Goal: Check status

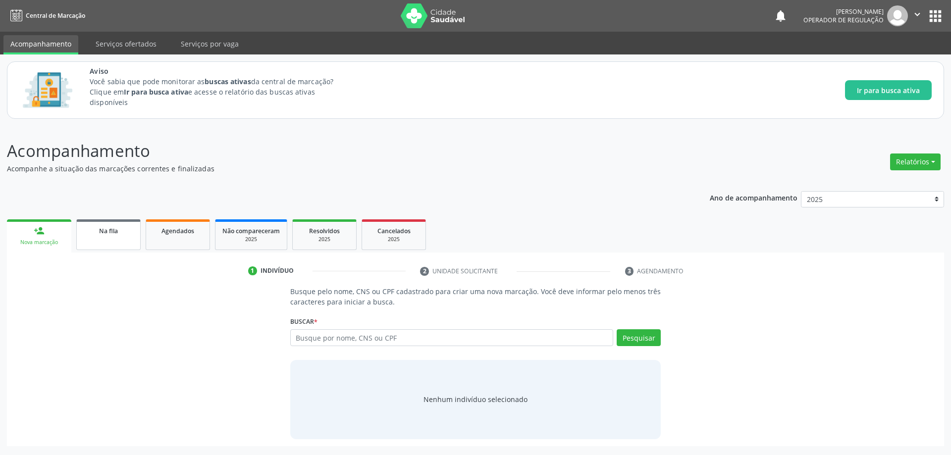
click at [112, 228] on span "Na fila" at bounding box center [108, 231] width 19 height 8
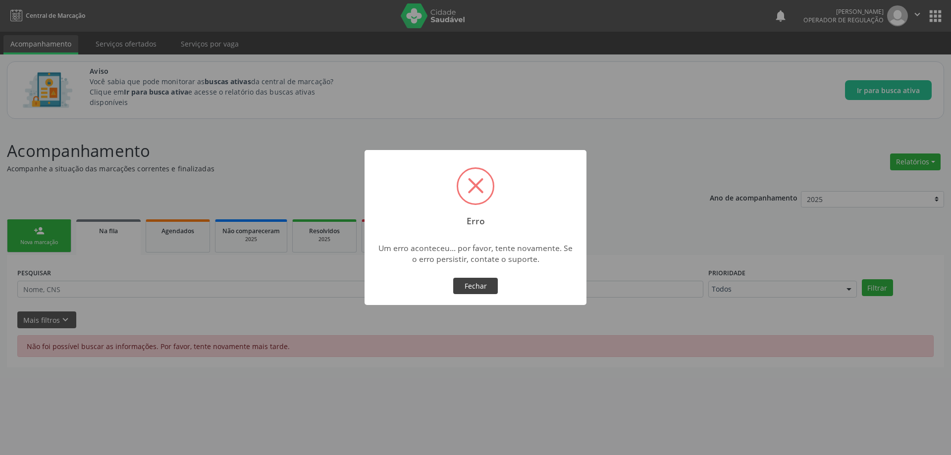
click at [488, 287] on button "Fechar" at bounding box center [475, 286] width 45 height 17
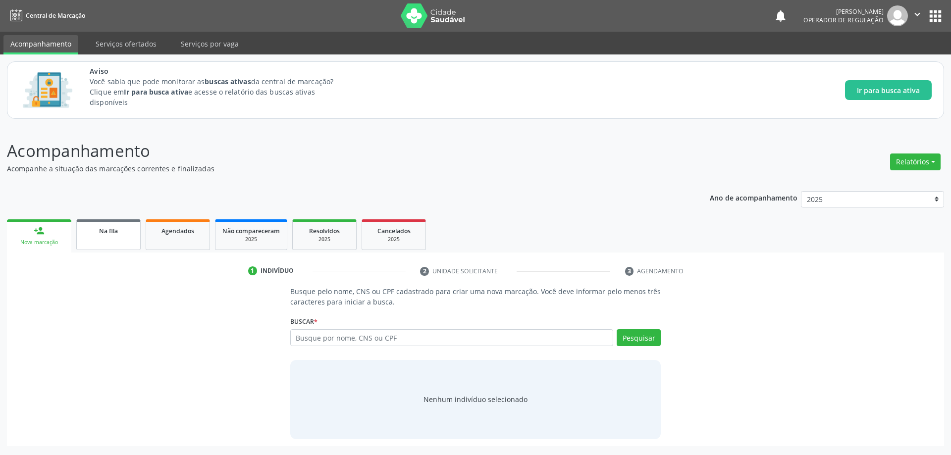
click at [109, 230] on span "Na fila" at bounding box center [108, 231] width 19 height 8
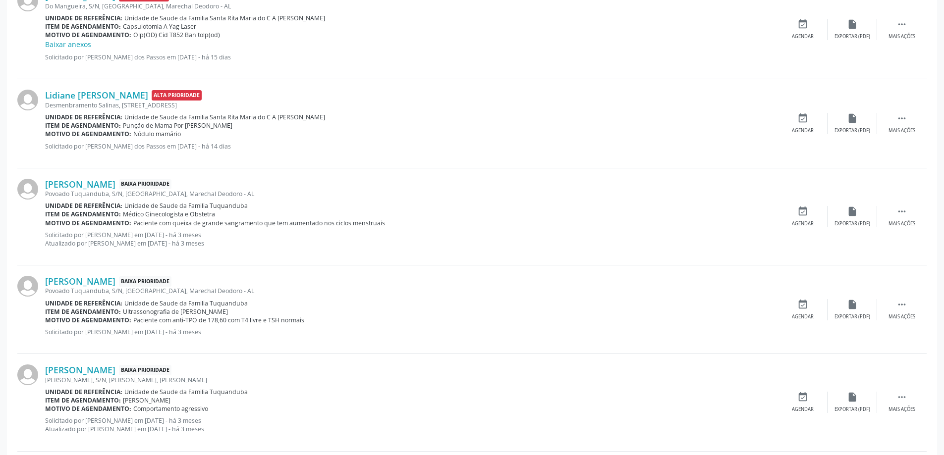
scroll to position [396, 0]
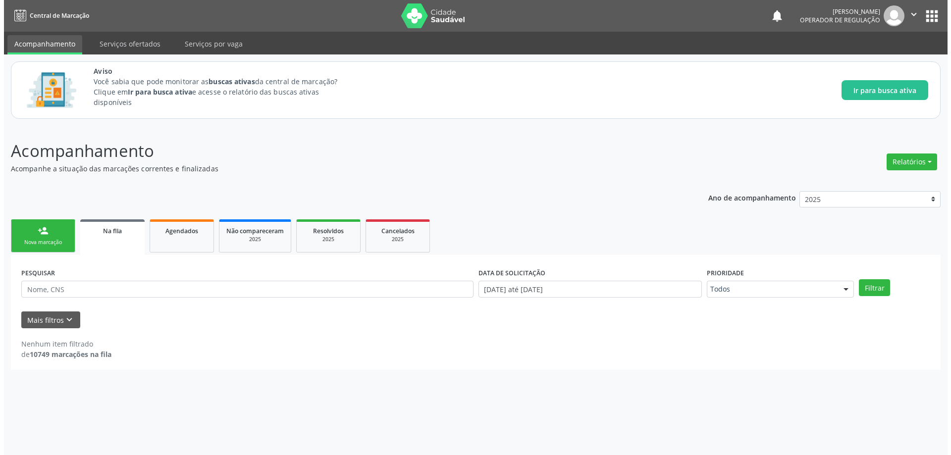
scroll to position [0, 0]
